Goal: Task Accomplishment & Management: Manage account settings

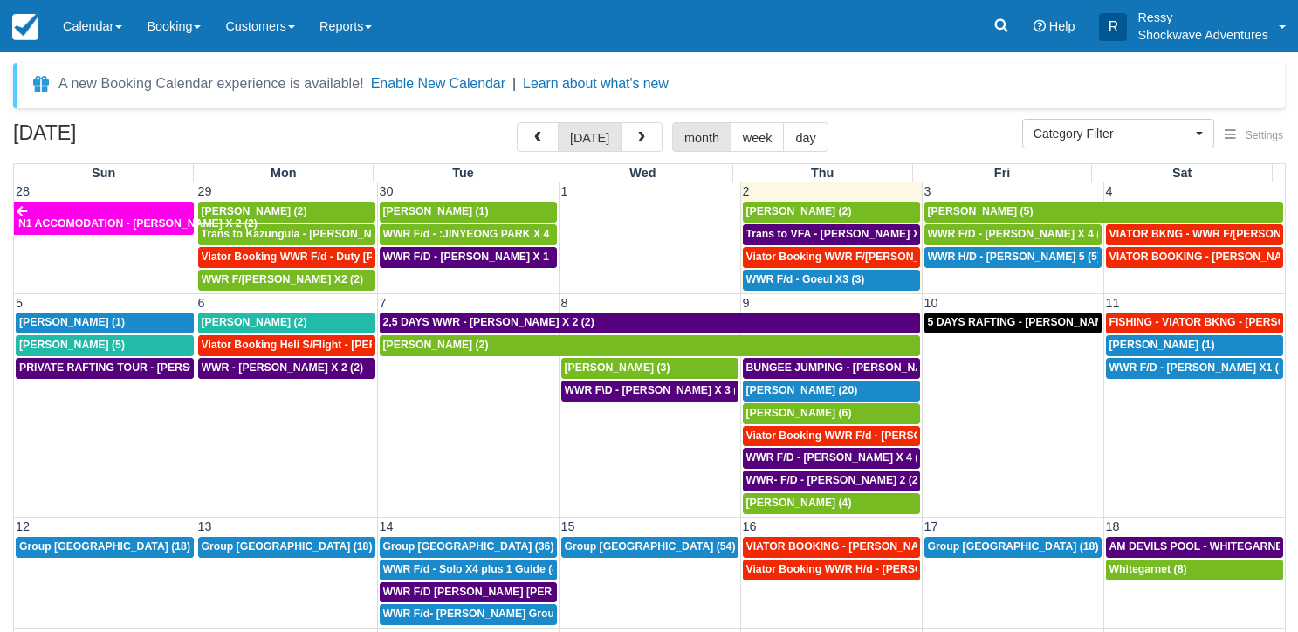
select select
drag, startPoint x: 0, startPoint y: 0, endPoint x: 641, endPoint y: 427, distance: 769.7
click at [641, 427] on td "WWR F\D - [PERSON_NAME] X 3 (3)" at bounding box center [649, 447] width 182 height 135
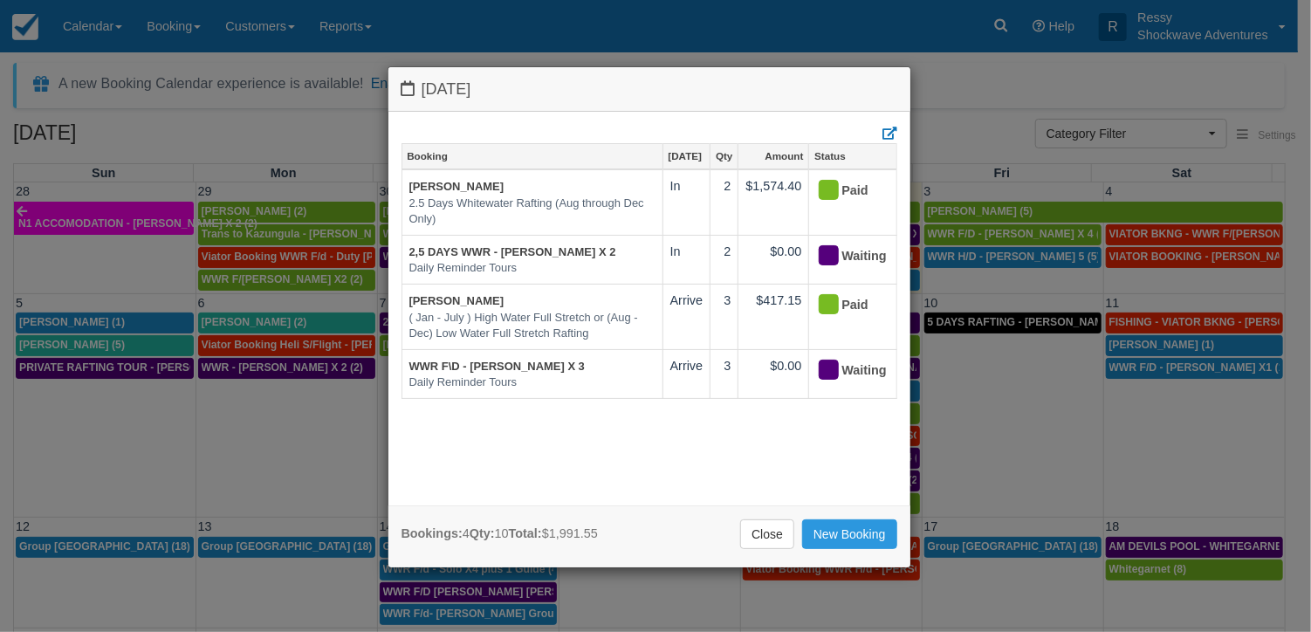
click at [981, 142] on div "[DATE] Booking [DATE] Qty Amount Status [PERSON_NAME] 2.5 Days Whitewater Rafti…" at bounding box center [655, 316] width 1311 height 632
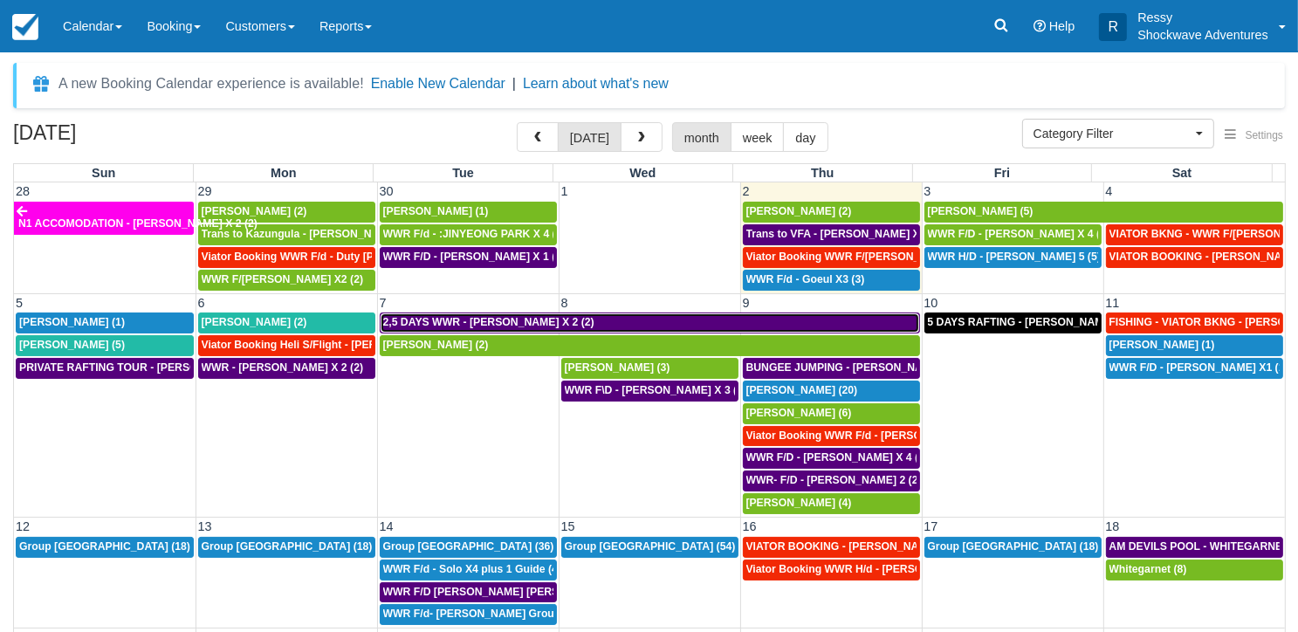
click at [879, 320] on div "2,5 DAYS WWR - [PERSON_NAME] X 2 (2)" at bounding box center [649, 323] width 533 height 14
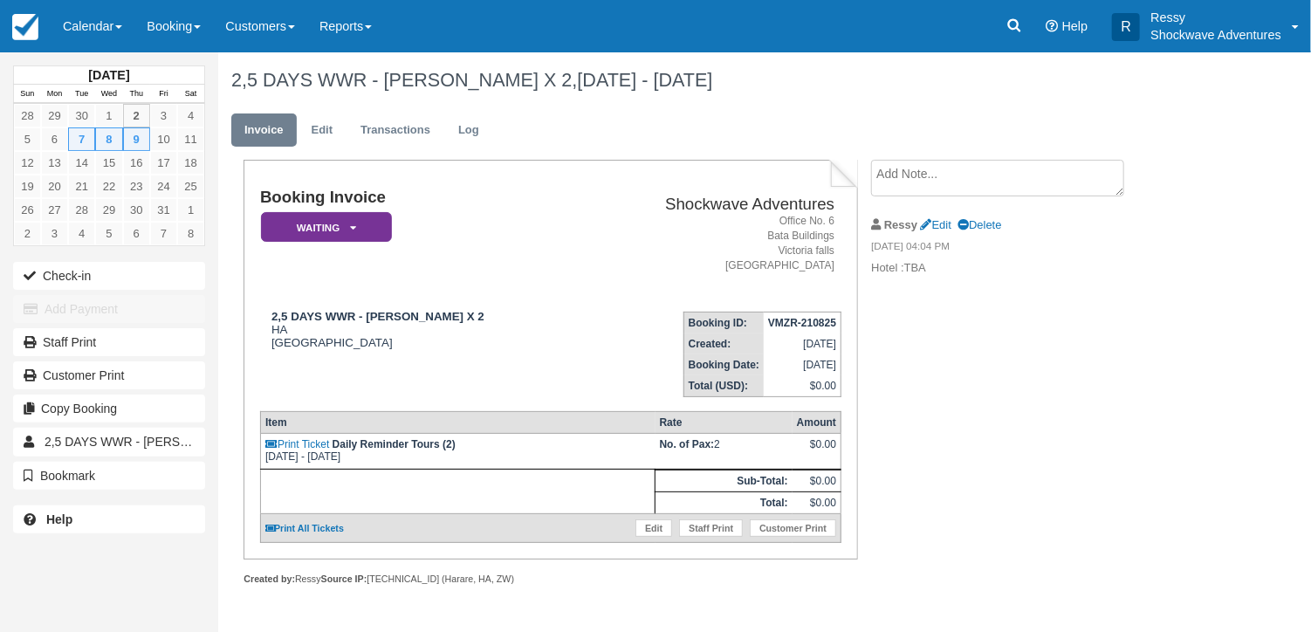
click at [879, 320] on div "Booking Invoice Waiting   Pending Reserved Deposit Paid Cancelled Void NO LONGE…" at bounding box center [698, 391] width 960 height 463
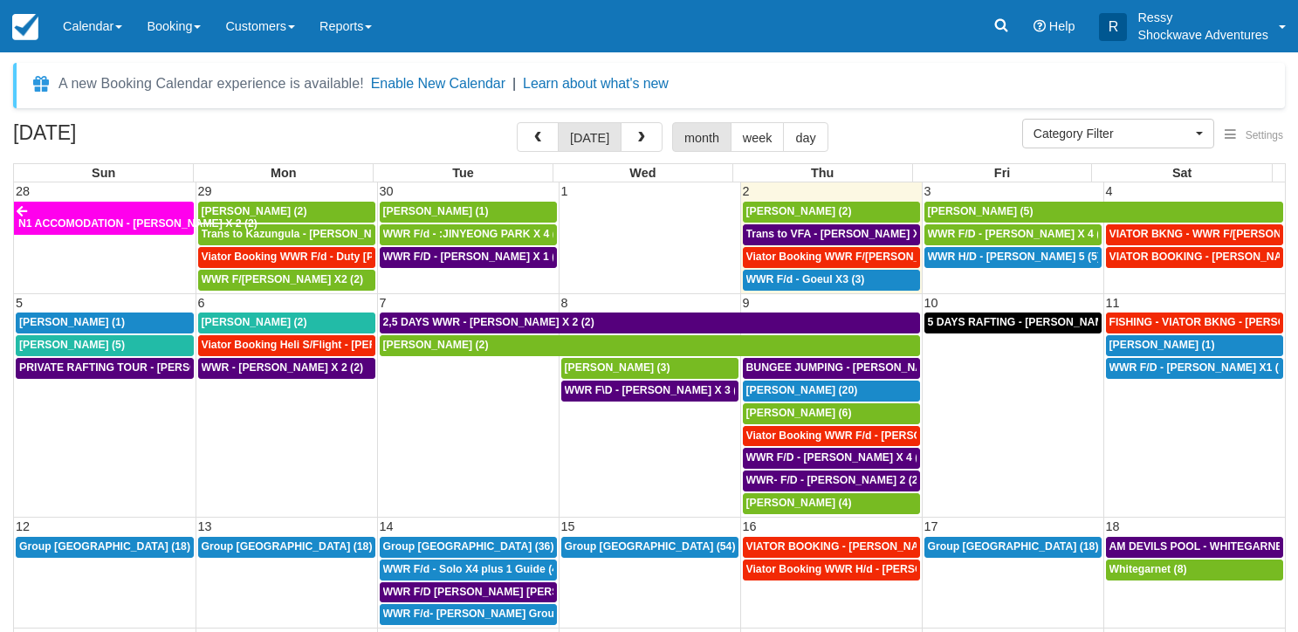
select select
